Goal: Information Seeking & Learning: Learn about a topic

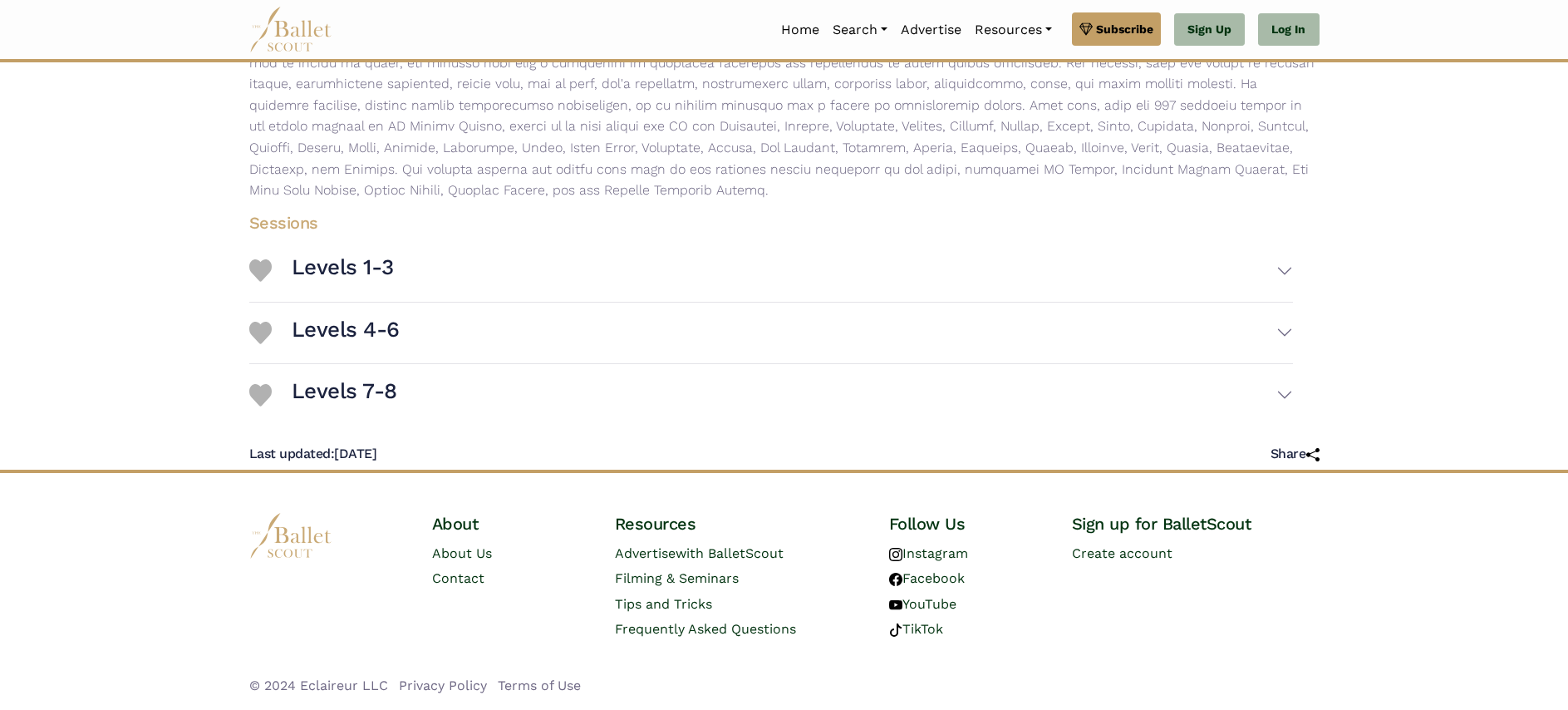
scroll to position [551, 0]
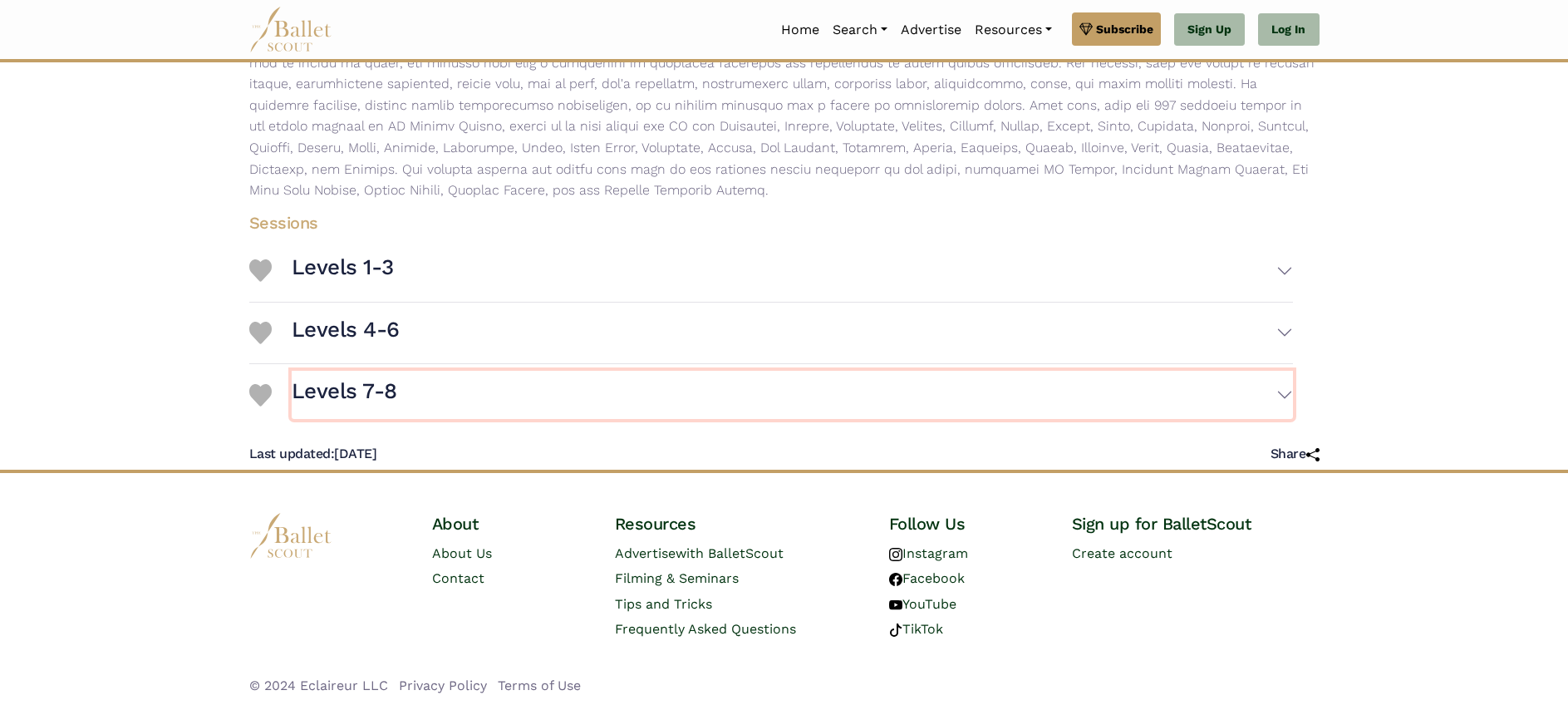
click at [1275, 371] on button "Levels 7-8" at bounding box center [793, 395] width 1002 height 48
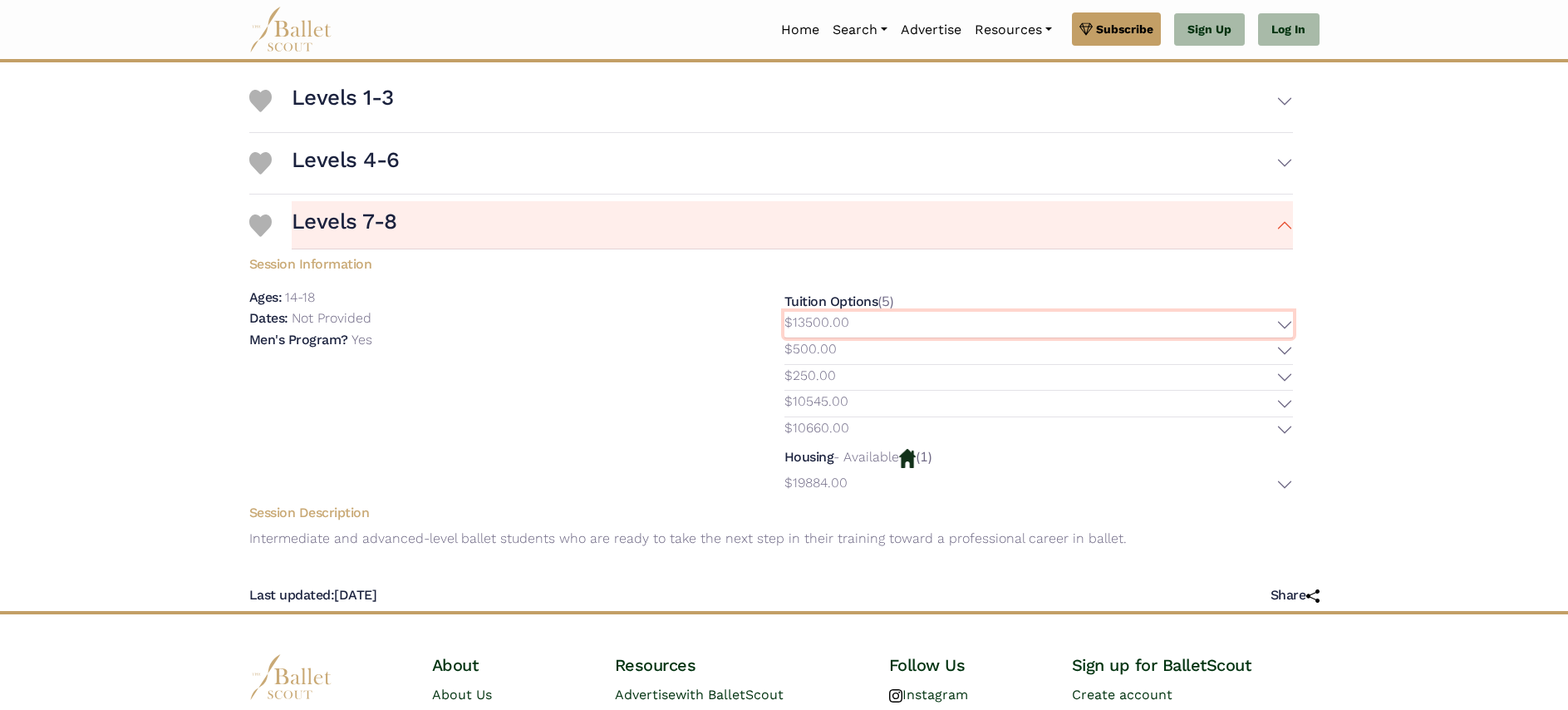
click at [1269, 337] on button "$13500.00" at bounding box center [1038, 325] width 509 height 26
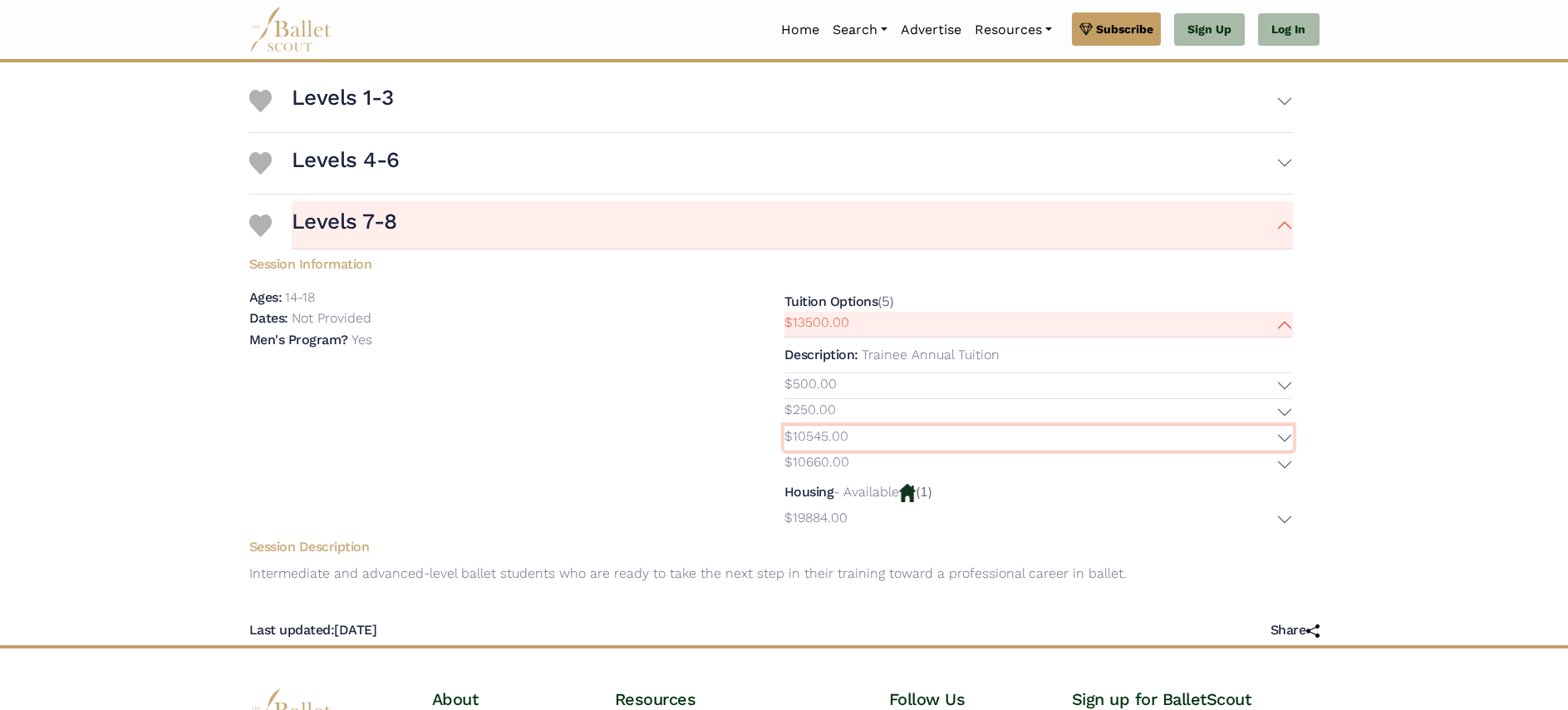
click at [1267, 451] on button "$10545.00" at bounding box center [1038, 438] width 509 height 26
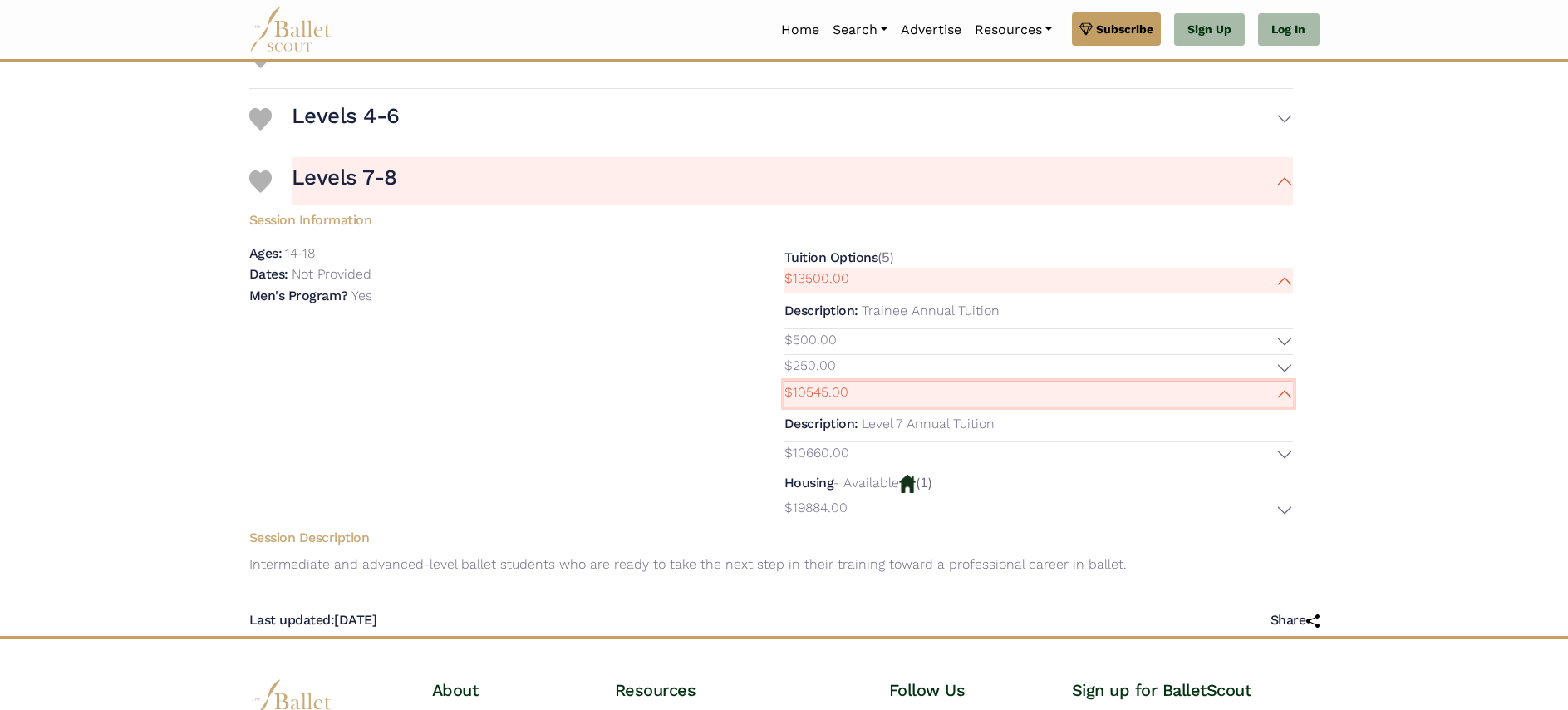
scroll to position [603, 0]
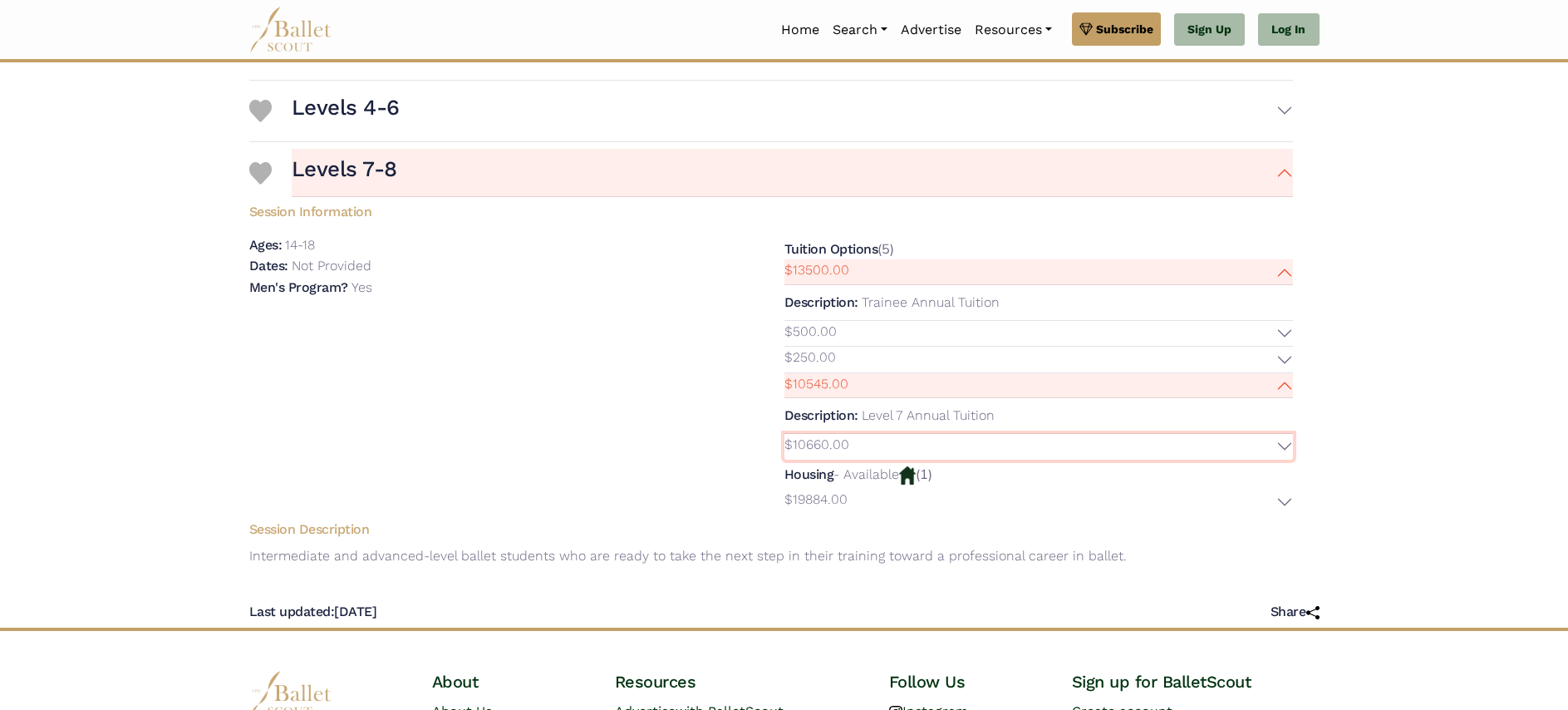
click at [1267, 460] on button "$10660.00" at bounding box center [1038, 446] width 509 height 26
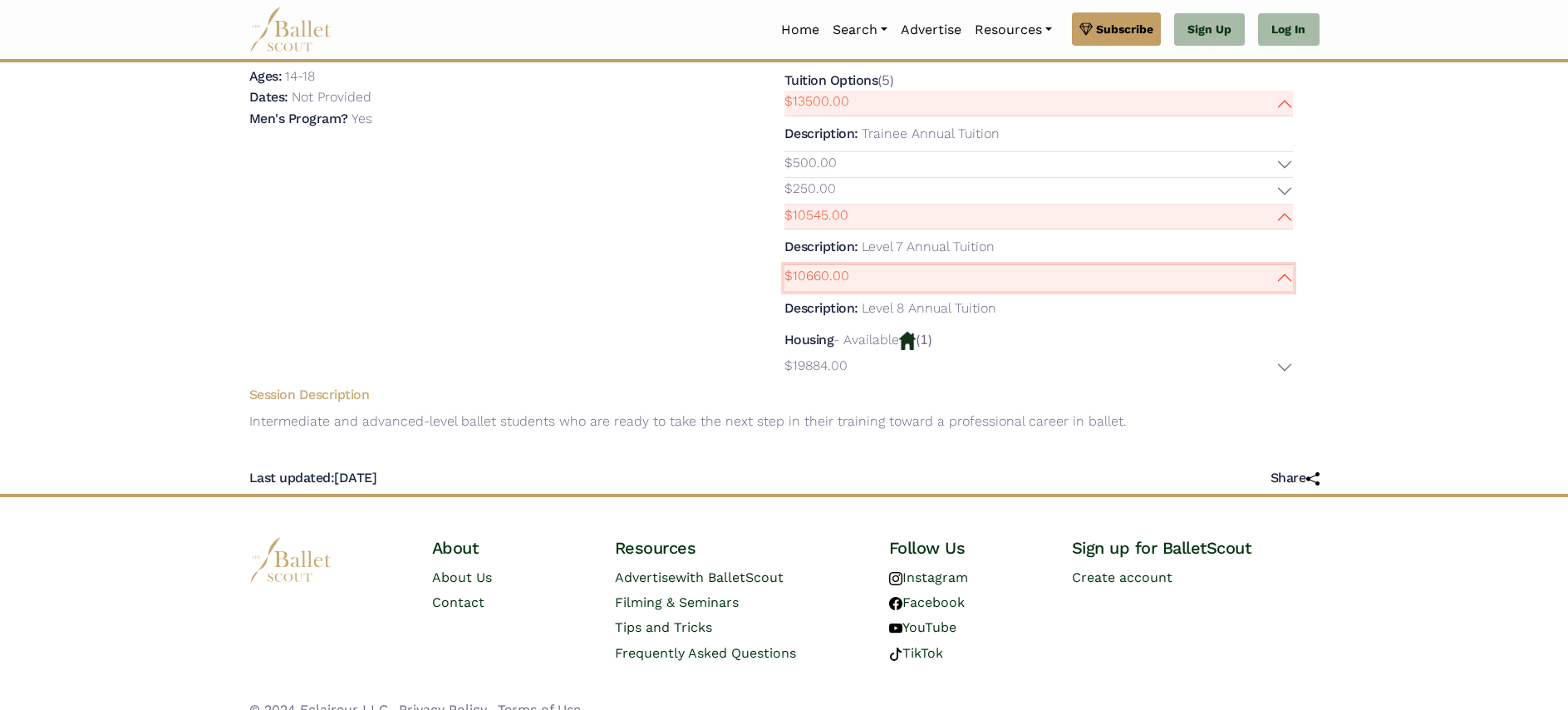
scroll to position [773, 0]
click at [1274, 202] on button "$250.00" at bounding box center [1038, 190] width 509 height 26
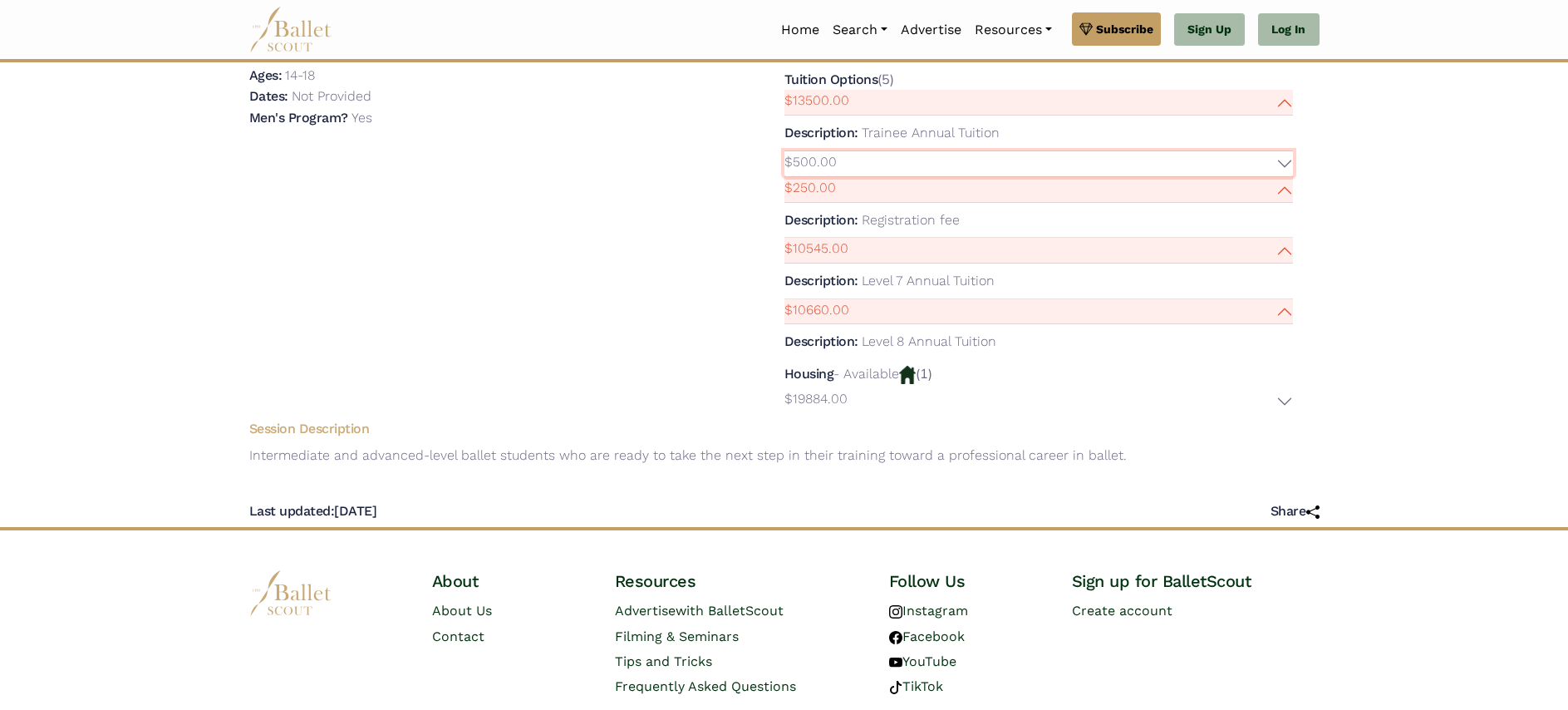
click at [1277, 177] on button "$500.00" at bounding box center [1038, 164] width 509 height 26
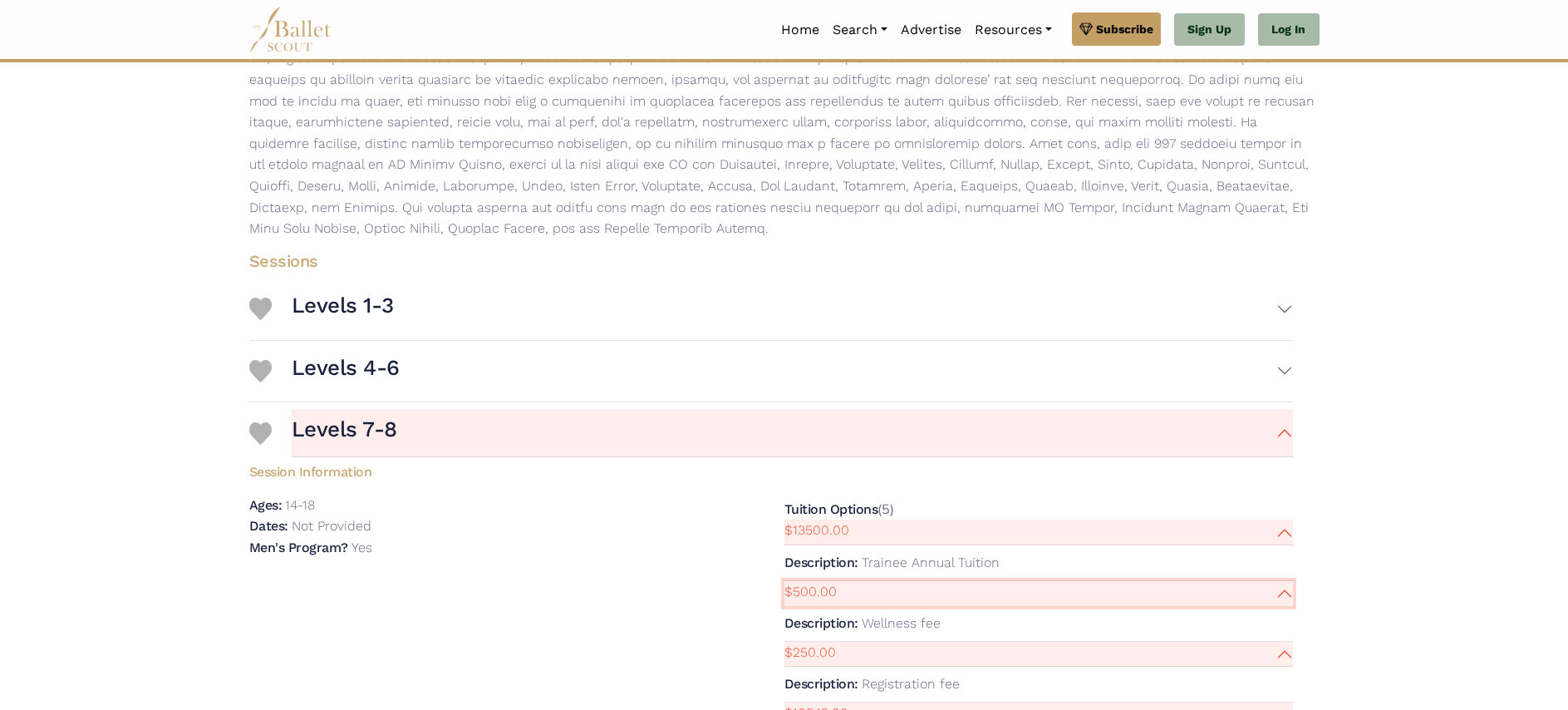
scroll to position [329, 0]
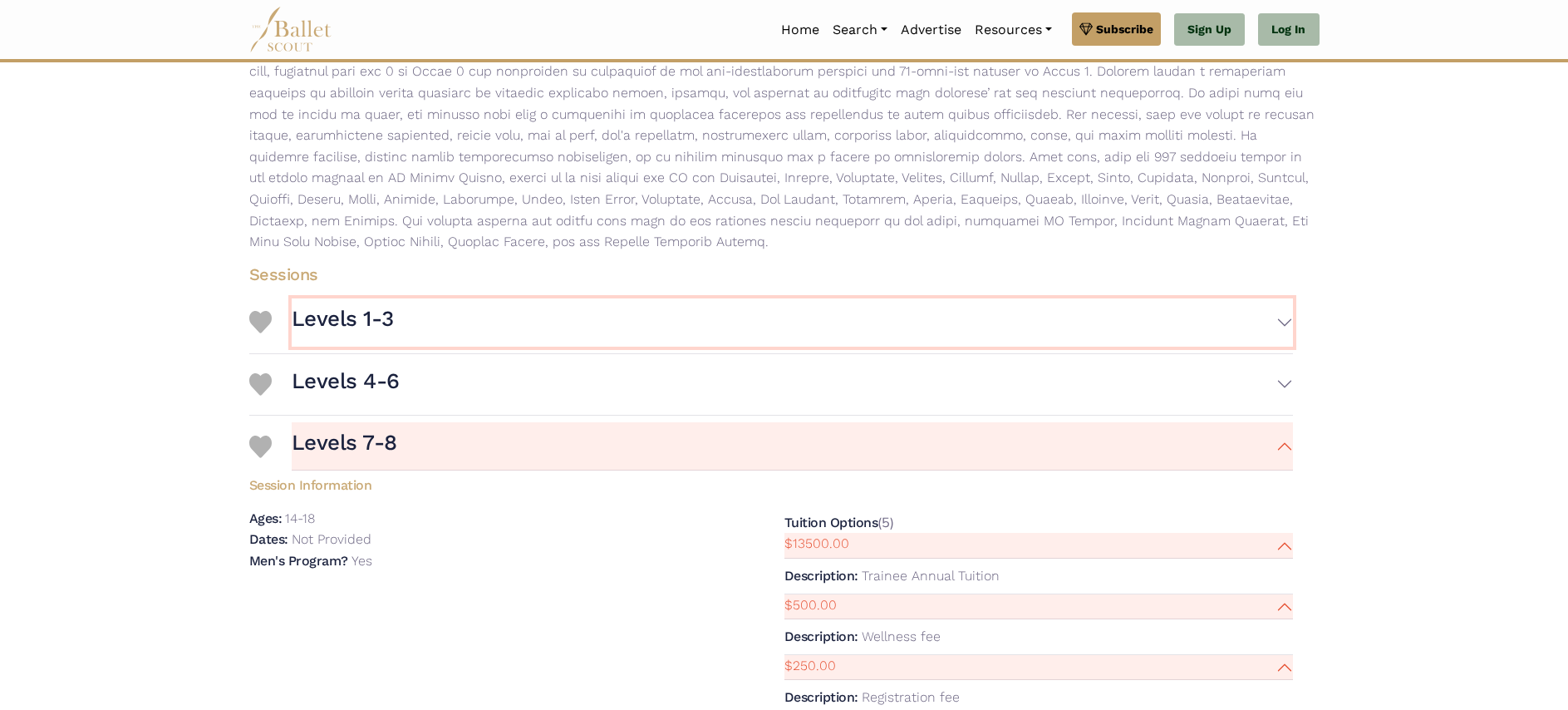
click at [1273, 347] on button "Levels 1-3" at bounding box center [793, 323] width 1002 height 48
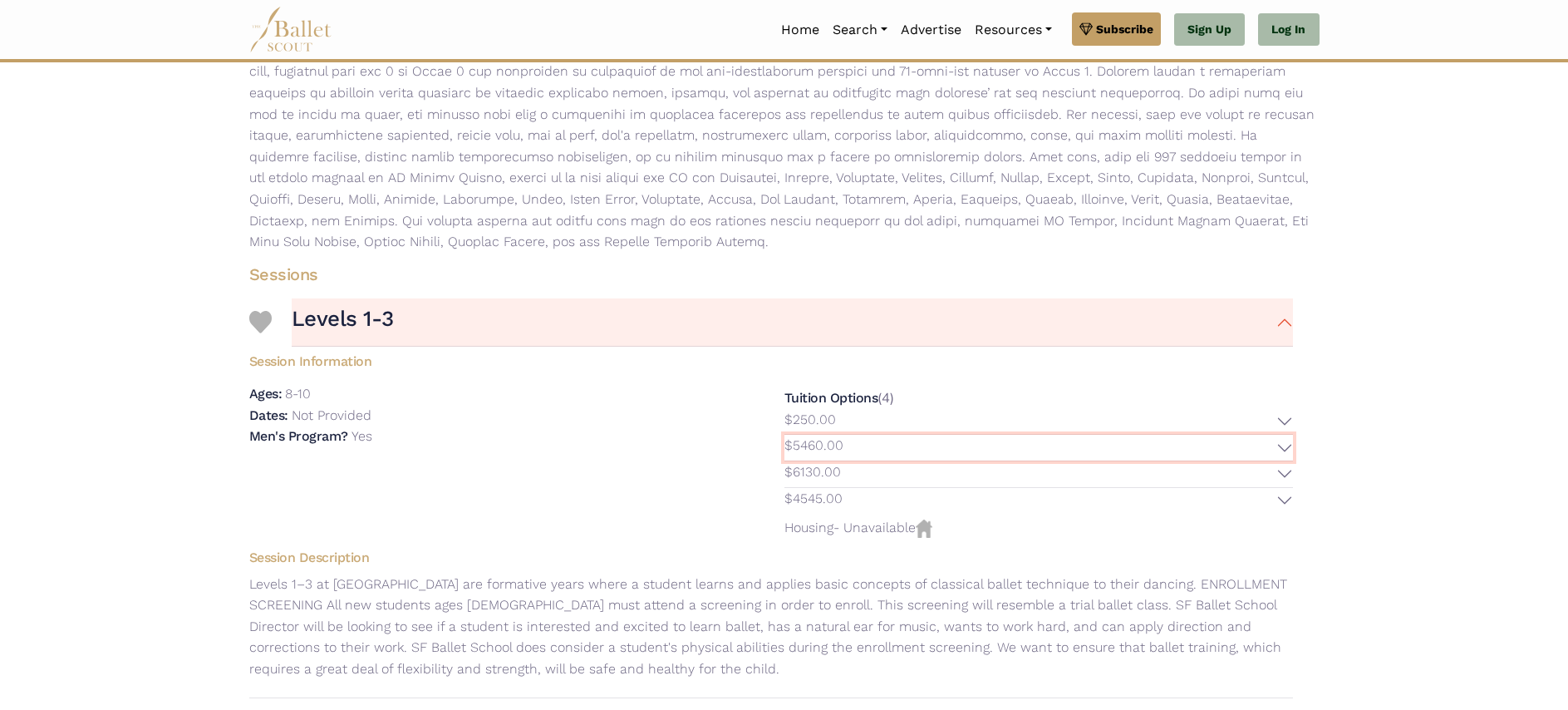
click at [1274, 460] on button "$5460.00" at bounding box center [1038, 447] width 509 height 26
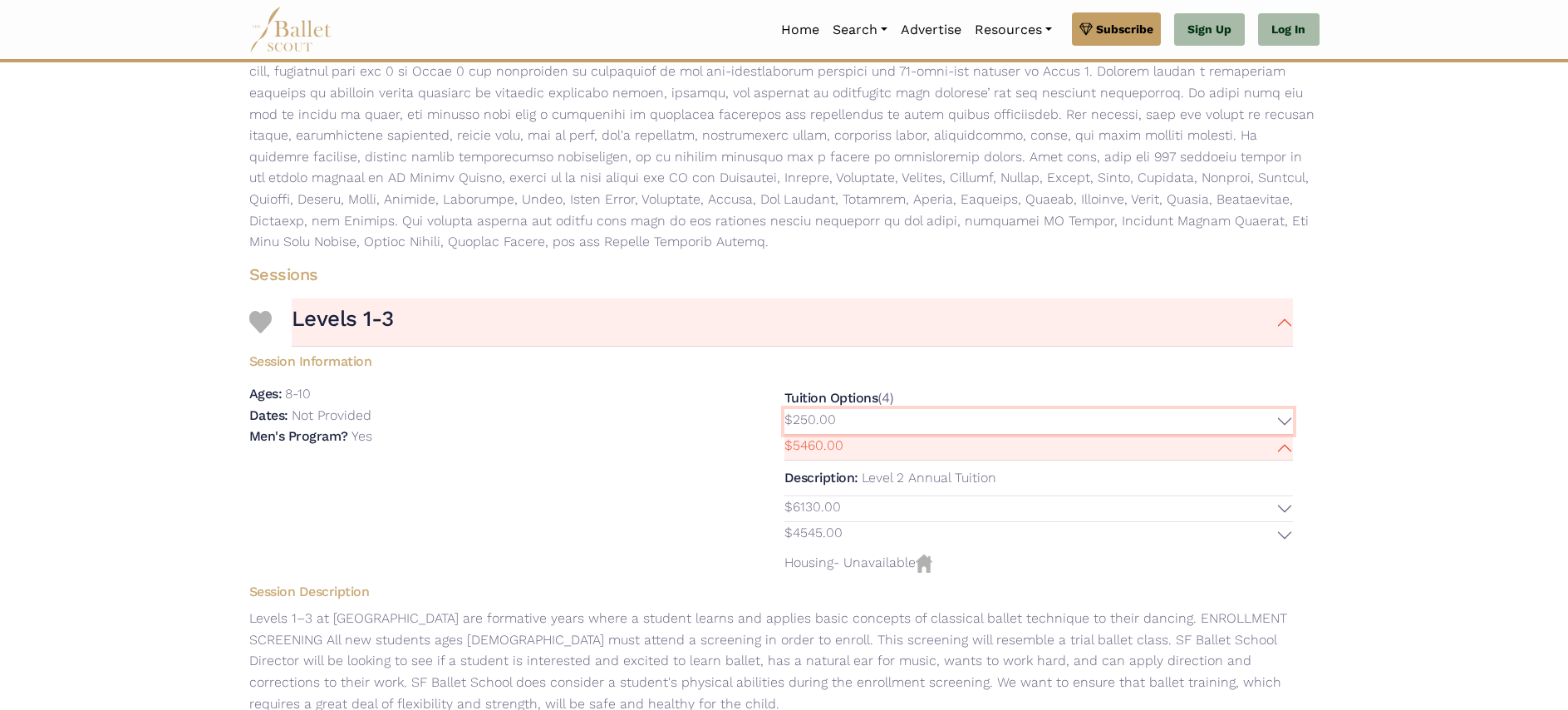
click at [1269, 434] on button "$250.00" at bounding box center [1038, 421] width 509 height 26
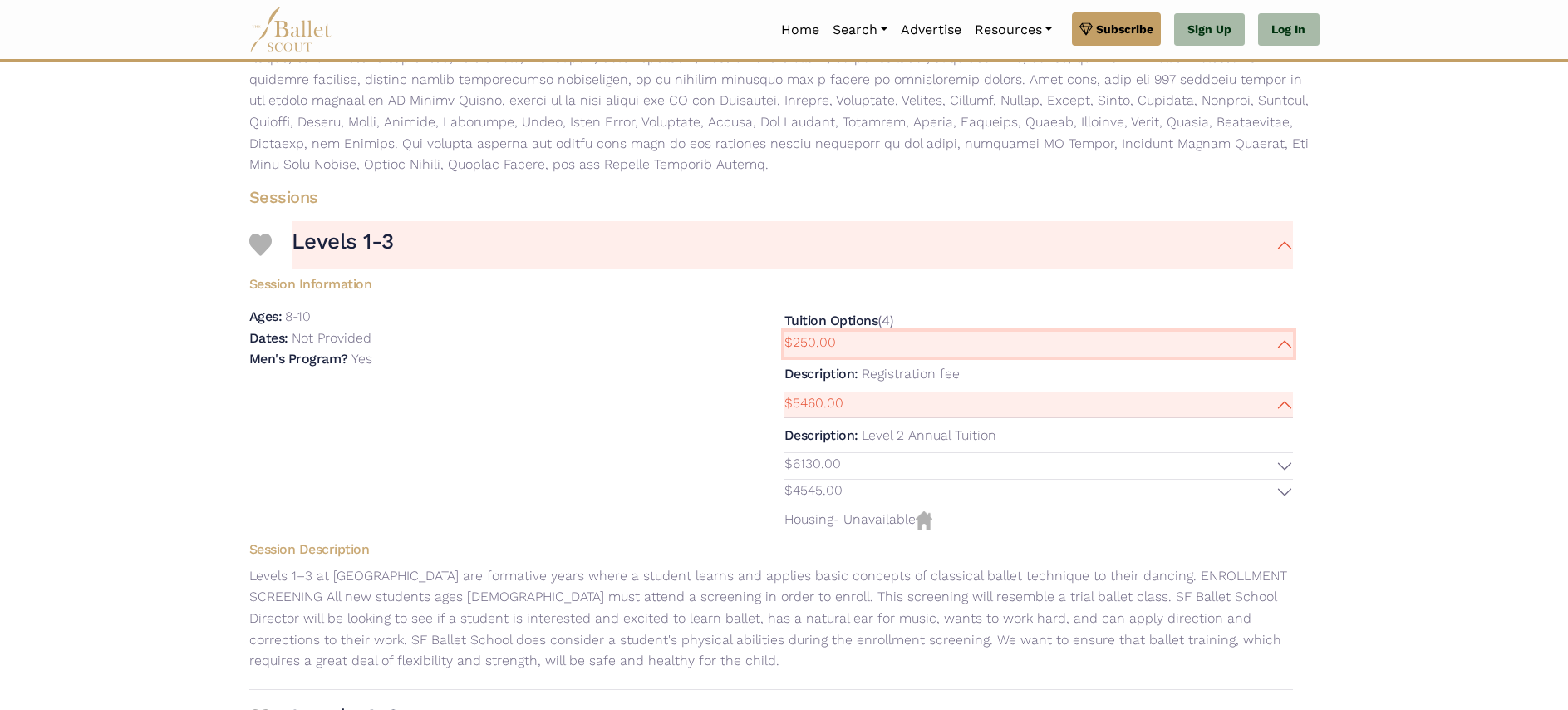
scroll to position [408, 0]
click at [1267, 505] on button "$4545.00" at bounding box center [1038, 491] width 509 height 26
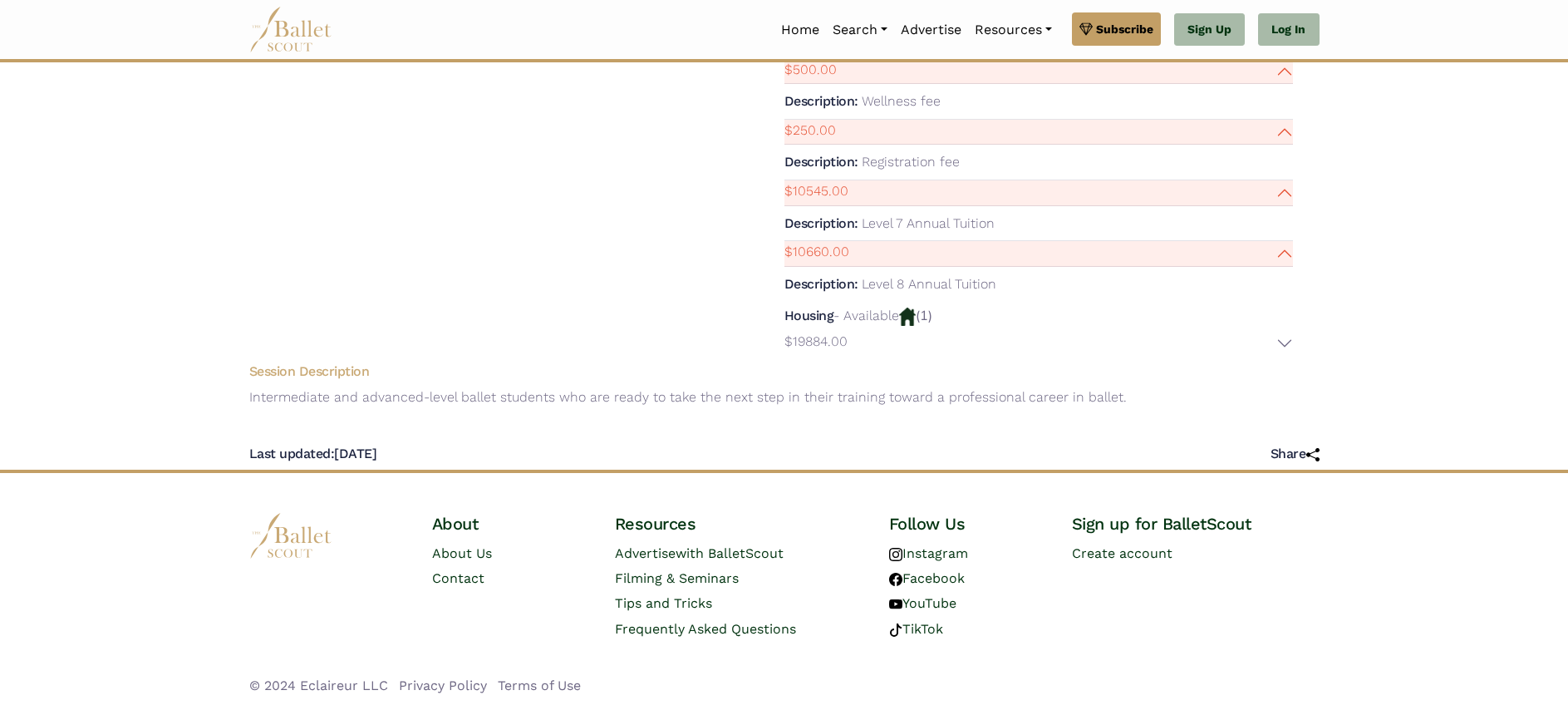
scroll to position [1328, 0]
click at [1268, 23] on button "$13500.00" at bounding box center [1038, 10] width 509 height 26
click at [1268, 58] on button "$13500.00" at bounding box center [1038, 45] width 509 height 26
